Goal: Check status: Check status

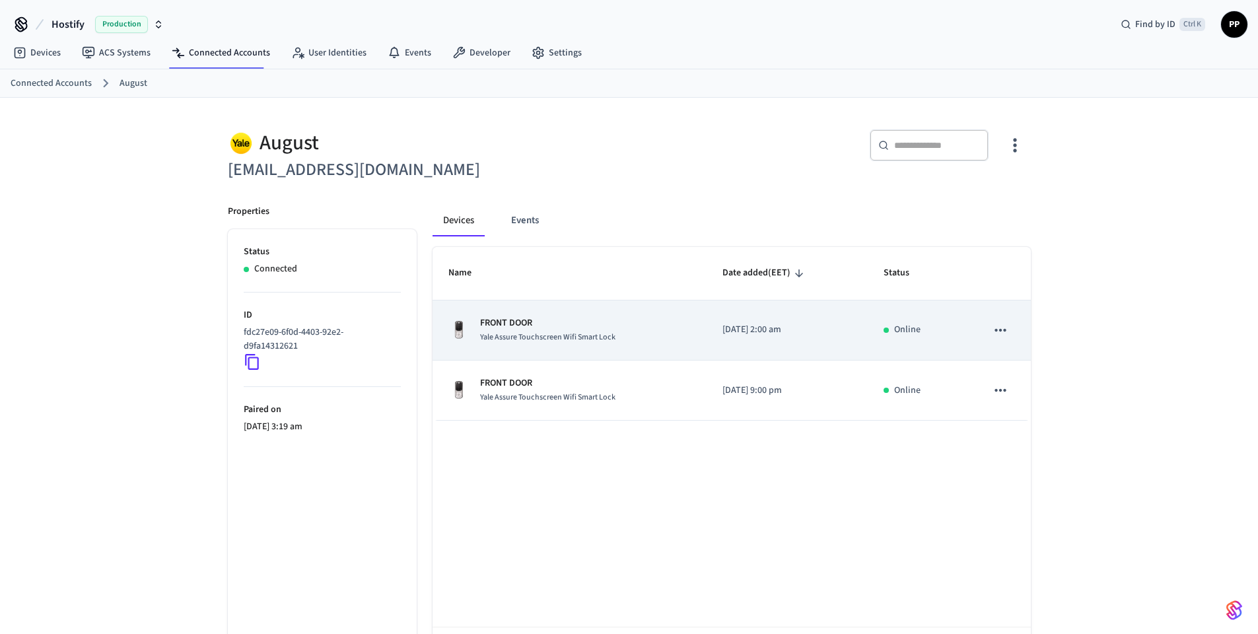
click at [616, 345] on td "FRONT DOOR Yale Assure Touchscreen Wifi Smart Lock" at bounding box center [570, 330] width 275 height 60
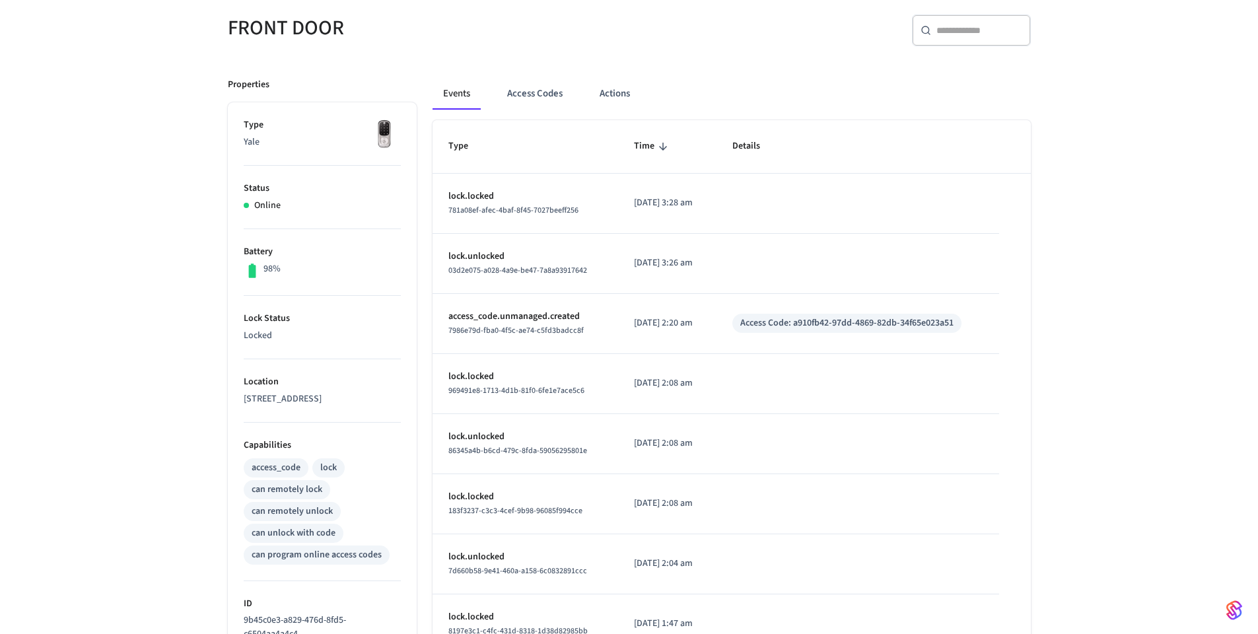
scroll to position [79, 0]
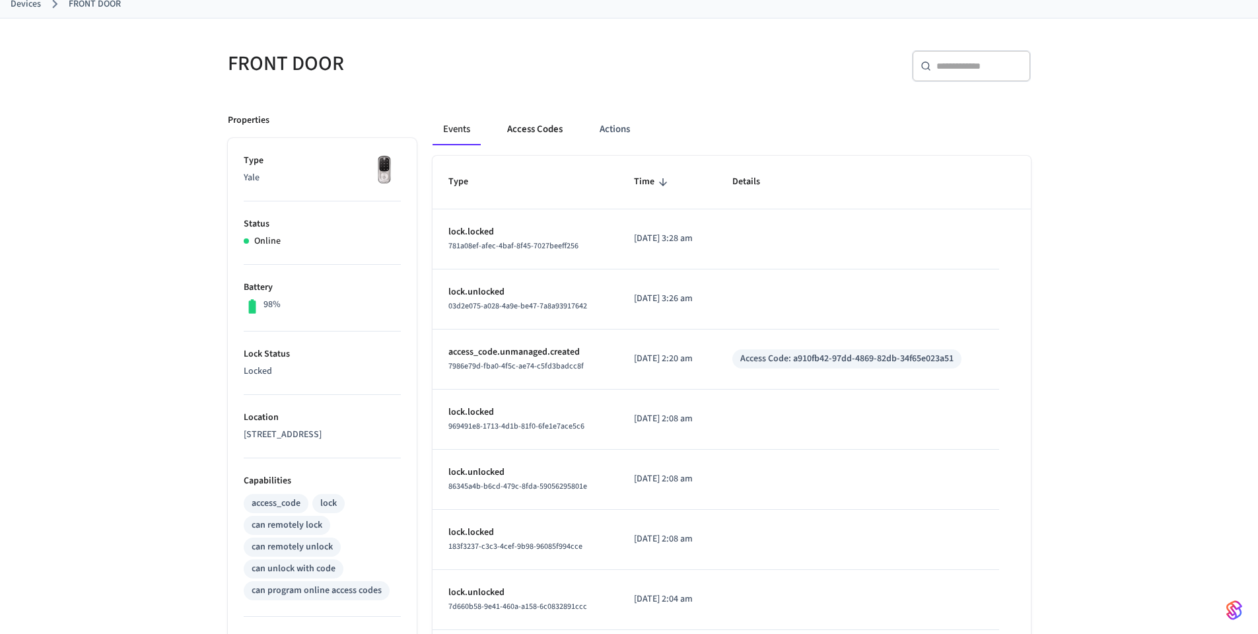
click at [540, 126] on button "Access Codes" at bounding box center [535, 130] width 77 height 32
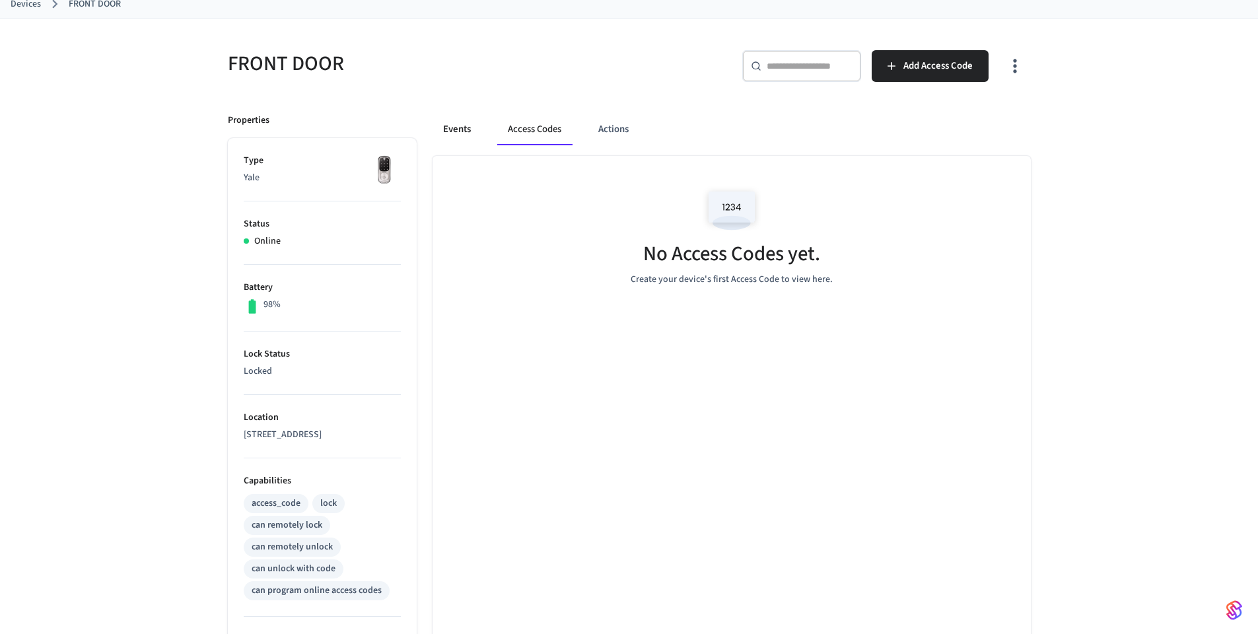
click at [452, 135] on button "Events" at bounding box center [457, 130] width 49 height 32
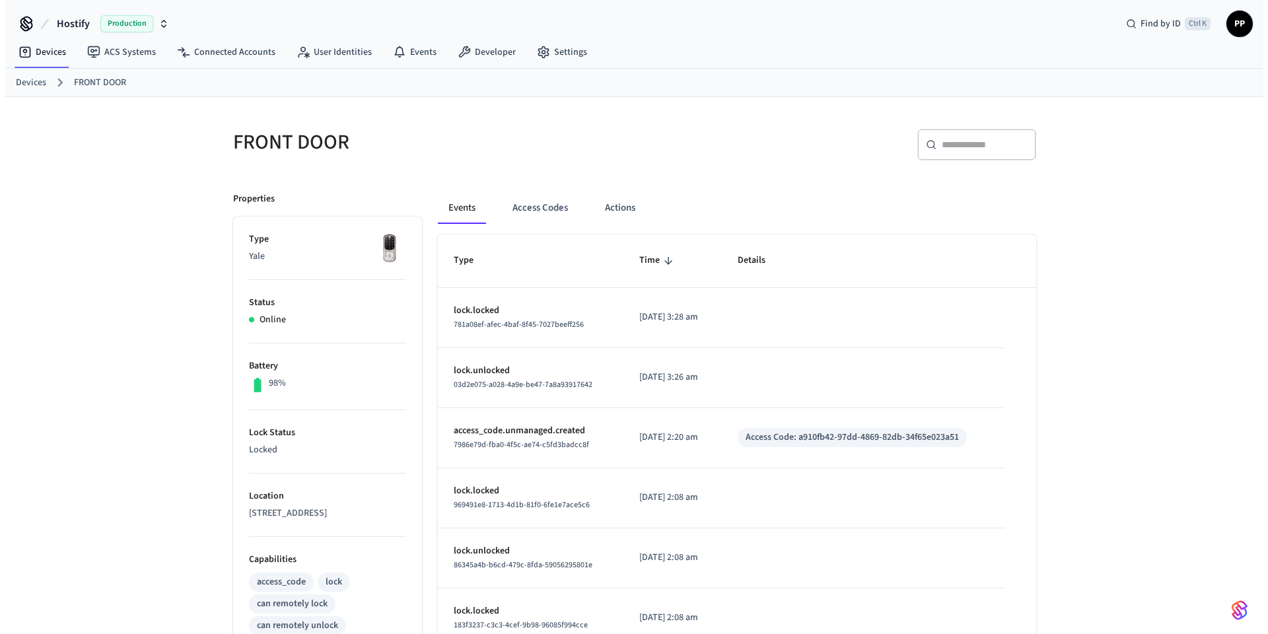
scroll to position [0, 0]
click at [204, 55] on link "Connected Accounts" at bounding box center [221, 53] width 120 height 24
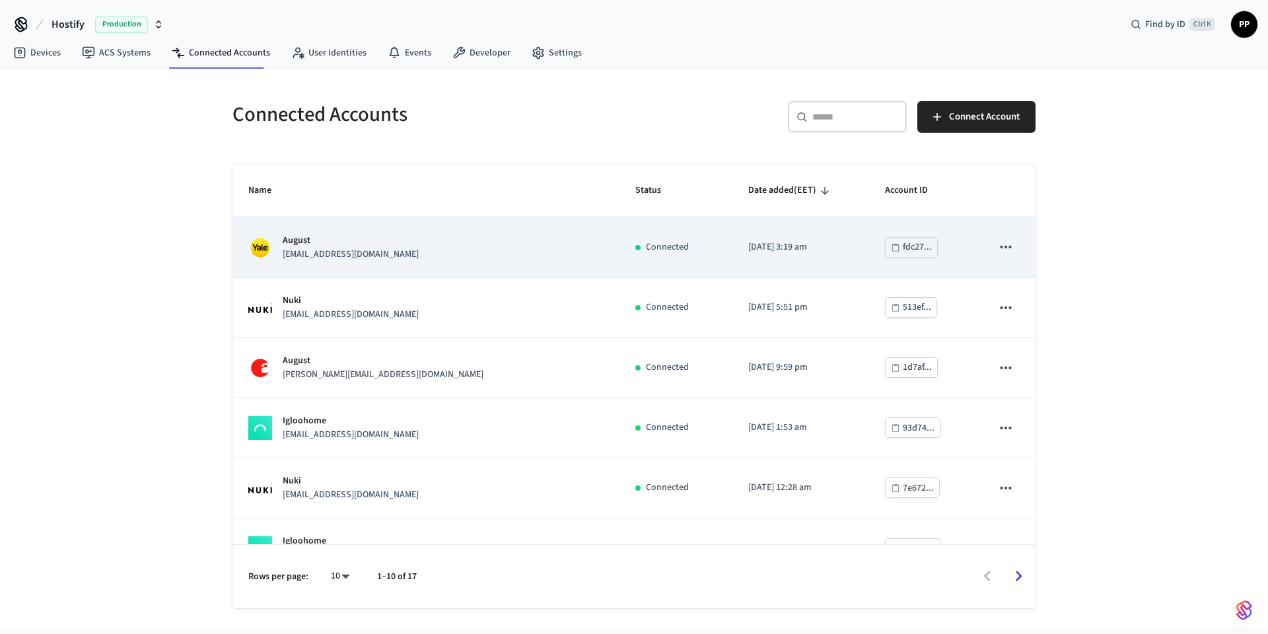
click at [391, 252] on div "August [EMAIL_ADDRESS][DOMAIN_NAME]" at bounding box center [425, 248] width 355 height 28
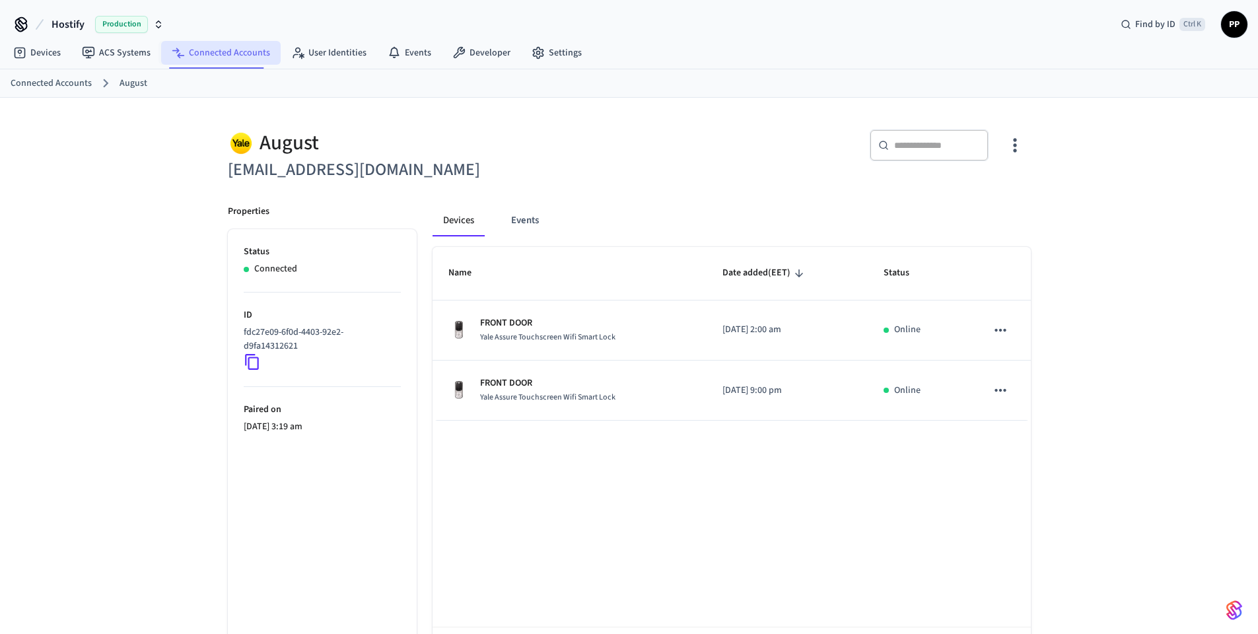
click at [201, 55] on link "Connected Accounts" at bounding box center [221, 53] width 120 height 24
